Goal: Check status: Check status

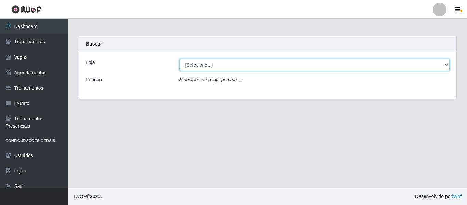
drag, startPoint x: 0, startPoint y: 0, endPoint x: 209, endPoint y: 63, distance: 218.1
click at [209, 63] on select "[Selecione...] Super Quaresma Hortimercado" at bounding box center [314, 65] width 270 height 12
select select "511"
click at [179, 59] on select "[Selecione...] Super Quaresma Hortimercado" at bounding box center [314, 65] width 270 height 12
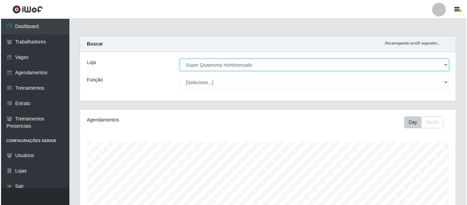
scroll to position [158, 0]
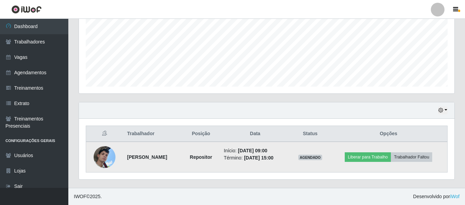
click at [100, 159] on img at bounding box center [105, 157] width 22 height 49
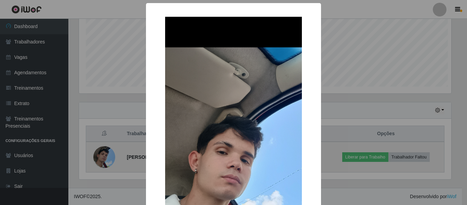
scroll to position [142, 372]
click at [100, 159] on div "× OK Cancel" at bounding box center [233, 102] width 467 height 205
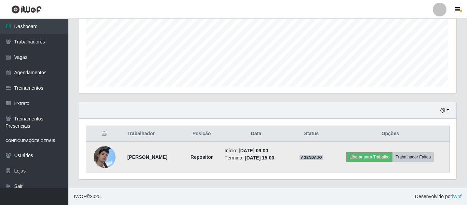
click at [100, 159] on img at bounding box center [105, 157] width 22 height 49
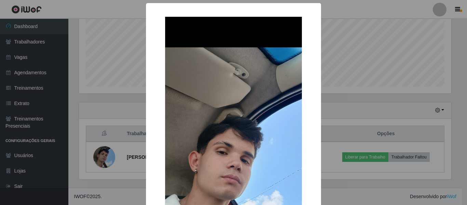
click at [330, 140] on div "× OK Cancel" at bounding box center [233, 102] width 467 height 205
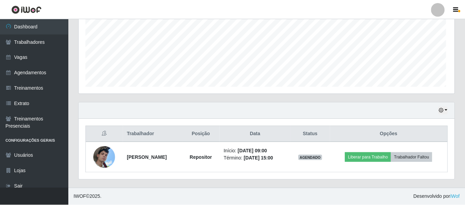
scroll to position [142, 375]
click at [443, 113] on button "button" at bounding box center [443, 110] width 10 height 8
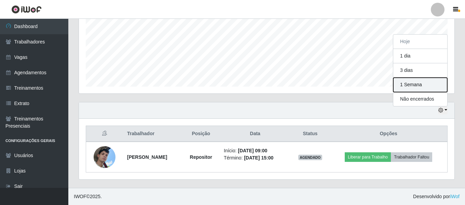
click at [410, 81] on button "1 Semana" at bounding box center [420, 85] width 54 height 14
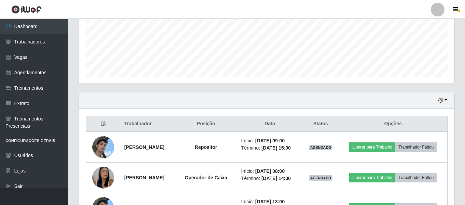
scroll to position [176, 0]
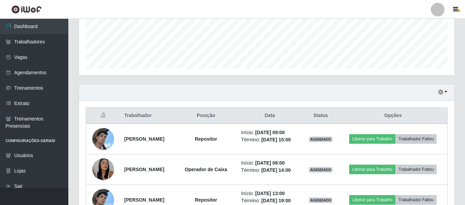
drag, startPoint x: 463, startPoint y: 78, endPoint x: 456, endPoint y: 115, distance: 37.5
click at [456, 115] on div "Carregando... Buscar Recarregando em 15 segundos... Loja [Selecione...] Super Q…" at bounding box center [266, 121] width 397 height 522
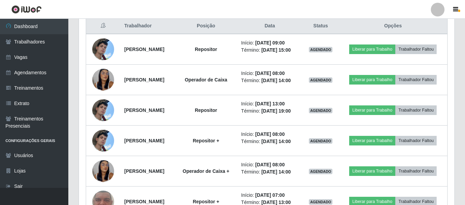
scroll to position [266, 0]
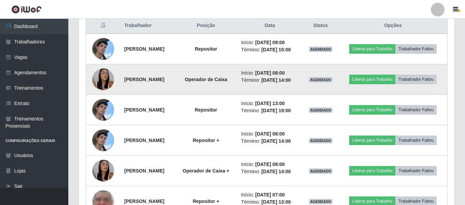
click at [98, 89] on img at bounding box center [103, 79] width 22 height 47
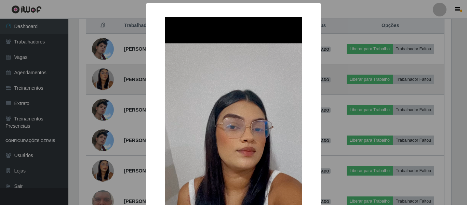
click at [98, 89] on div "× OK Cancel" at bounding box center [233, 102] width 467 height 205
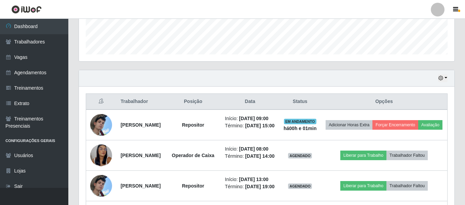
scroll to position [190, 0]
